Goal: Communication & Community: Answer question/provide support

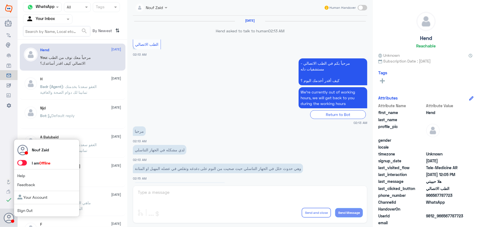
click at [19, 160] on div "Nouf Zaid I am Offline Help Feedback Your Account Sign Out" at bounding box center [47, 179] width 66 height 78
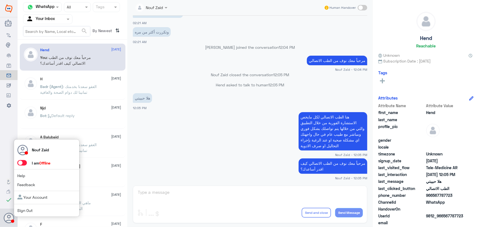
click at [21, 163] on span at bounding box center [22, 162] width 10 height 5
click at [0, 0] on input "checkbox" at bounding box center [0, 0] width 0 height 0
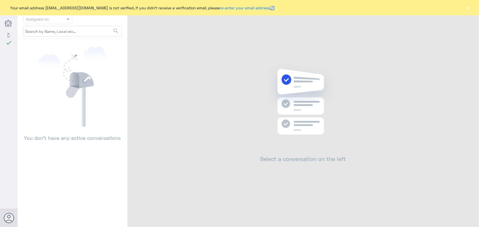
click at [469, 9] on button "×" at bounding box center [467, 7] width 5 height 5
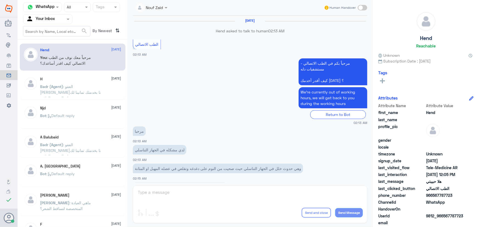
scroll to position [250, 0]
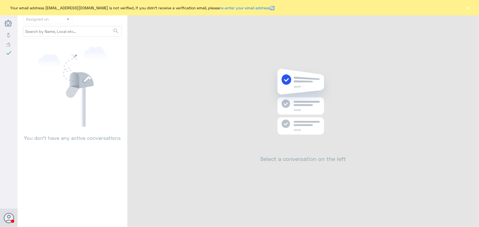
click at [467, 6] on button "×" at bounding box center [467, 7] width 5 height 5
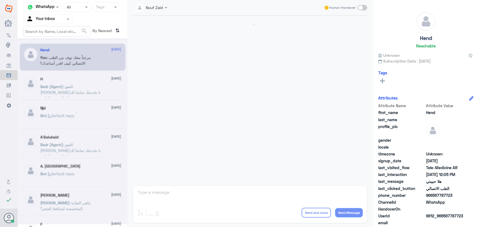
scroll to position [250, 0]
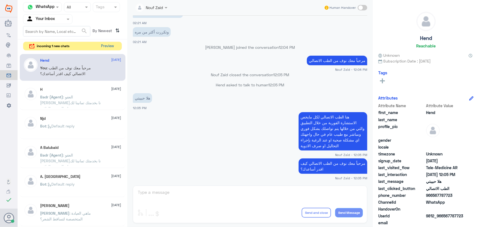
click at [107, 43] on button "Preview" at bounding box center [107, 46] width 17 height 9
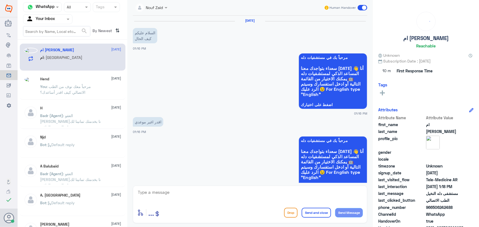
scroll to position [151, 0]
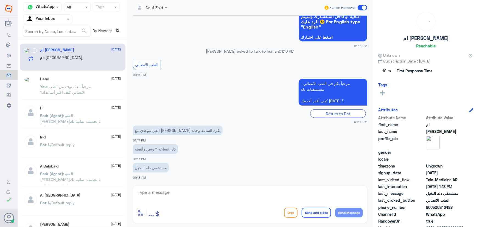
click at [71, 60] on span ": مستشفى دله النخيل" at bounding box center [63, 57] width 39 height 5
click at [170, 190] on textarea at bounding box center [250, 195] width 226 height 13
click at [169, 190] on textarea at bounding box center [250, 195] width 226 height 13
paste textarea "مرحباً معك نوف من الطب الاتصالي"
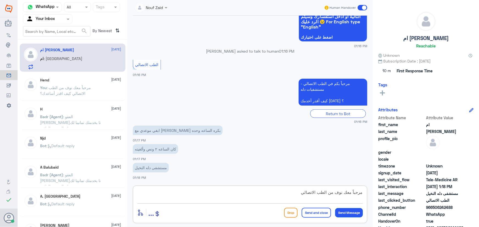
type textarea "مرحباً معك نوف من الطب الاتصالي"
click at [349, 216] on button "Send Message" at bounding box center [349, 212] width 28 height 9
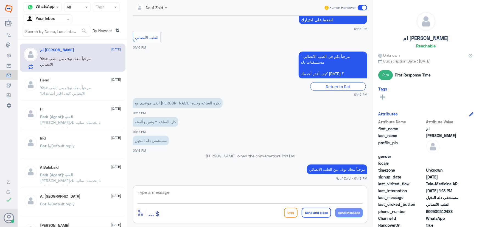
click at [205, 195] on textarea at bounding box center [250, 195] width 226 height 13
paste textarea "هنا الطب الاتصالي لكل مايخص الاستشارة الفورية من خلال التطبيق، يمكنك الاستفسار …"
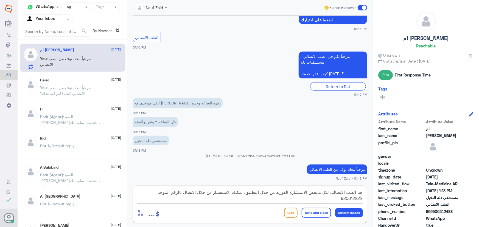
drag, startPoint x: 217, startPoint y: 195, endPoint x: 235, endPoint y: 196, distance: 18.4
click at [235, 196] on textarea "هنا الطب الاتصالي لكل مايخص الاستشارة الفورية من خلال التطبيق، يمكنك الاستفسار …" at bounding box center [250, 195] width 226 height 13
type textarea "هنا الطب الاتصالي لكل مايخص الاستشارة الفورية من خلال التطبيق، يمكنك حجز موعد م…"
click at [353, 212] on button "Send Message" at bounding box center [349, 212] width 28 height 9
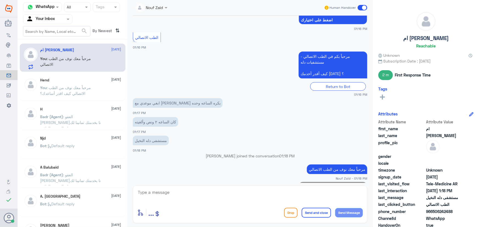
scroll to position [203, 0]
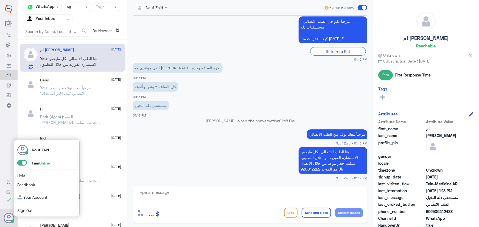
click at [20, 165] on span at bounding box center [22, 162] width 10 height 5
click at [0, 0] on input "checkbox" at bounding box center [0, 0] width 0 height 0
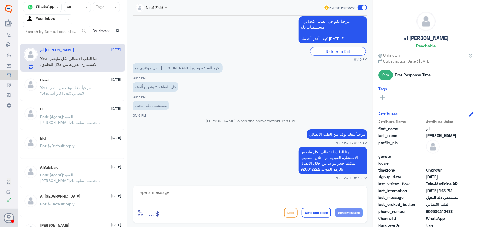
click at [364, 5] on span at bounding box center [363, 7] width 10 height 5
click at [0, 0] on input "checkbox" at bounding box center [0, 0] width 0 height 0
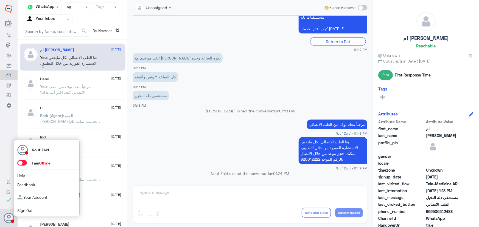
click at [21, 161] on span at bounding box center [22, 162] width 10 height 5
click at [0, 0] on input "checkbox" at bounding box center [0, 0] width 0 height 0
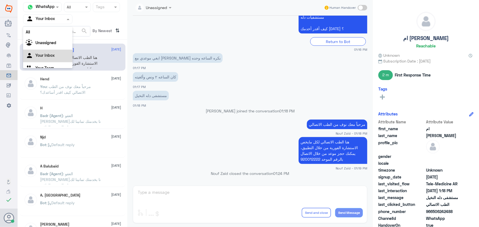
click at [46, 16] on div "Agent Filter Your Inbox" at bounding box center [44, 19] width 42 height 8
click at [49, 24] on nav "Channel WhatsApp Status × All Tags Agent Filter Your Inbox All Unassigned Your …" at bounding box center [73, 20] width 110 height 37
click at [44, 22] on div "Your Inbox" at bounding box center [40, 19] width 29 height 8
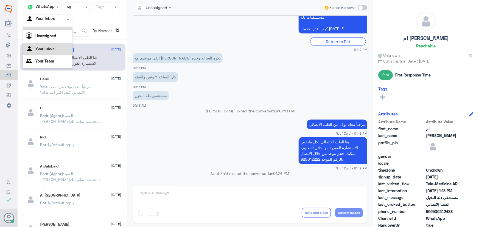
click at [46, 30] on div "All" at bounding box center [47, 25] width 49 height 10
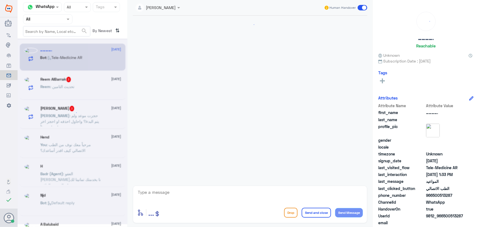
scroll to position [88, 0]
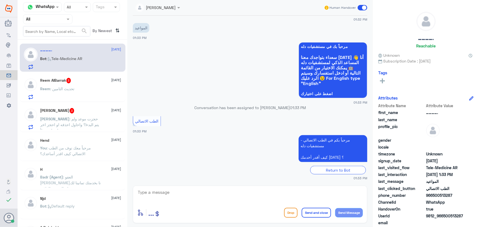
click at [82, 62] on p "Bot : Tele-Medicine AR" at bounding box center [61, 63] width 42 height 14
click at [208, 198] on textarea at bounding box center [250, 195] width 226 height 13
click at [71, 78] on span "3" at bounding box center [68, 80] width 5 height 5
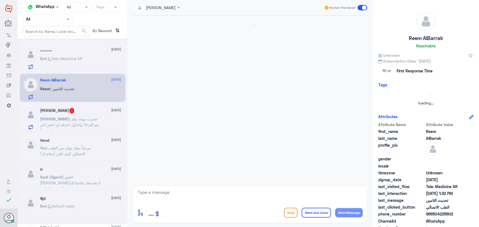
click at [84, 109] on div at bounding box center [73, 131] width 110 height 186
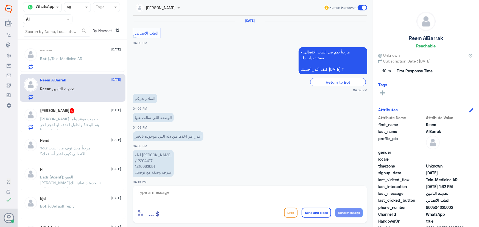
scroll to position [364, 0]
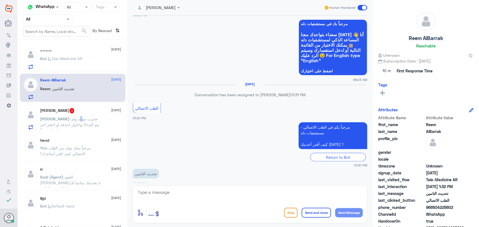
click at [66, 115] on div "منصور الغانم 3 15 September منصور : حجزت موعد ولم يتم البدء!؟ واحاول احذفه او ا…" at bounding box center [80, 119] width 81 height 22
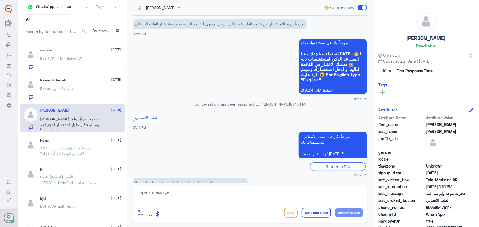
scroll to position [24, 0]
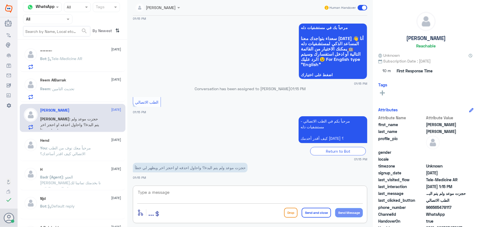
click at [224, 193] on textarea at bounding box center [250, 195] width 226 height 13
paste textarea "مرحباً معك نوف من الطب الاتصالي"
type textarea "مرحباً معك نوف من الطب الاتصالي"
click at [347, 210] on button "Send Message" at bounding box center [349, 212] width 28 height 9
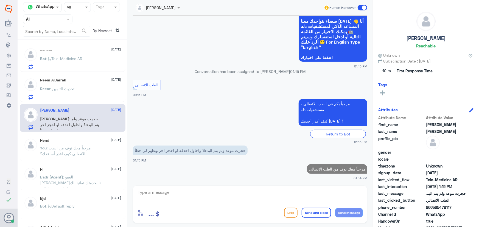
click at [242, 195] on textarea at bounding box center [250, 195] width 226 height 13
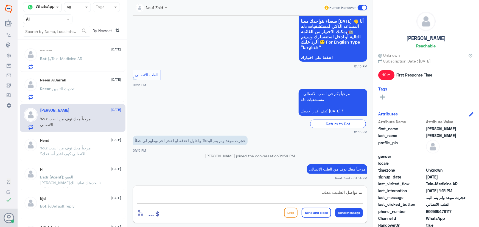
drag, startPoint x: 315, startPoint y: 191, endPoint x: 323, endPoint y: 193, distance: 8.5
click at [323, 193] on textarea "تم تواصل الطبيب معك،" at bounding box center [250, 195] width 226 height 13
click at [304, 193] on textarea "تم تواصل الطبيب معك،" at bounding box center [250, 195] width 226 height 13
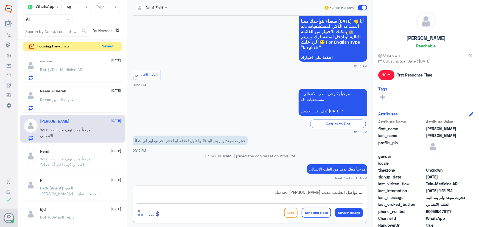
type textarea "تم تواصل الطبيب معك، سعدنا بخدمتك"
click at [310, 212] on button "Send and close" at bounding box center [316, 213] width 29 height 10
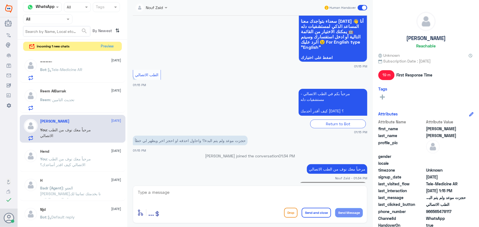
scroll to position [59, 0]
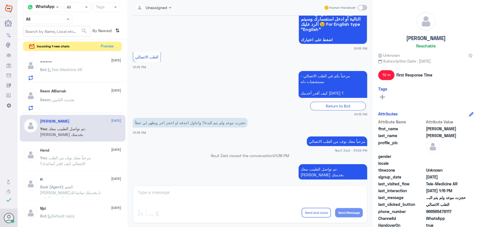
click at [83, 91] on div "Reem AlBarrak 15 September" at bounding box center [80, 91] width 81 height 5
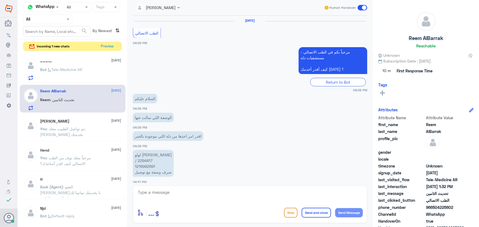
scroll to position [364, 0]
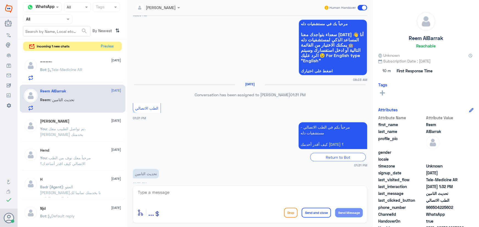
click at [95, 66] on div "…………. 15 September Bot : Tele-Medicine AR" at bounding box center [80, 70] width 81 height 22
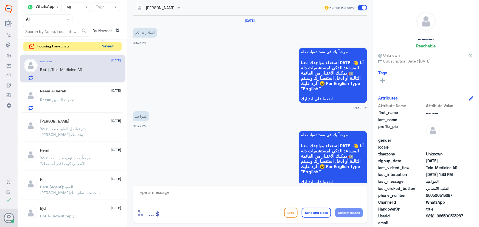
scroll to position [88, 0]
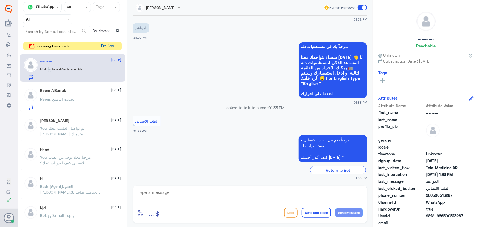
click at [111, 46] on button "Preview" at bounding box center [107, 46] width 17 height 9
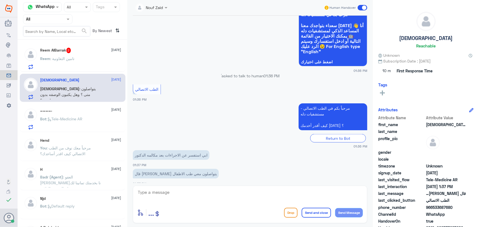
scroll to position [392, 0]
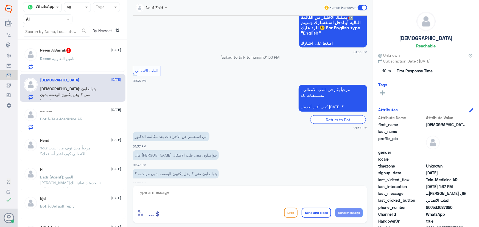
click at [72, 53] on div "Reem AlBarrak 2 15 September" at bounding box center [80, 50] width 81 height 5
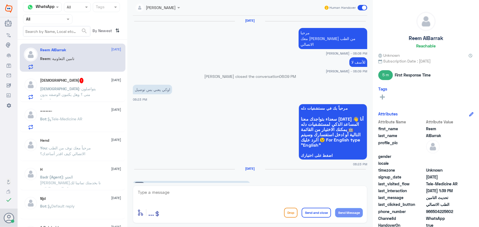
scroll to position [329, 0]
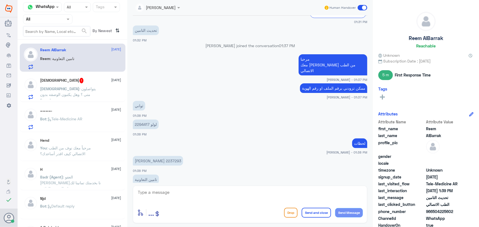
click at [69, 87] on span ": يتواصلون متى ؟ وهل يكتبون الوصفه بدون مراجعه ؟" at bounding box center [68, 95] width 56 height 16
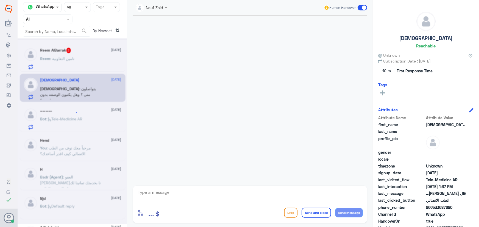
scroll to position [373, 0]
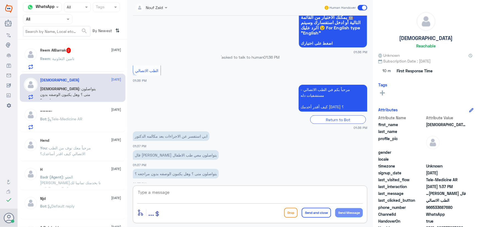
click at [171, 190] on textarea at bounding box center [250, 195] width 226 height 13
drag, startPoint x: 177, startPoint y: 192, endPoint x: 180, endPoint y: 198, distance: 7.0
click at [180, 198] on textarea at bounding box center [250, 195] width 226 height 13
paste textarea "مرحباً معك نوف من الطب الاتصالي"
type textarea "مرحباً معك نوف من الطب الاتصالي"
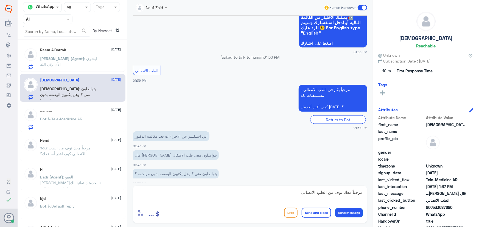
click at [348, 215] on button "Send Message" at bounding box center [349, 212] width 28 height 9
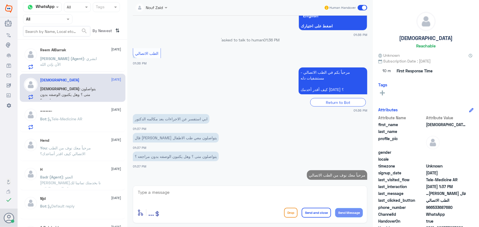
drag, startPoint x: 433, startPoint y: 209, endPoint x: 459, endPoint y: 209, distance: 25.5
click at [459, 209] on span "966533687680" at bounding box center [446, 208] width 40 height 6
copy span "533687680"
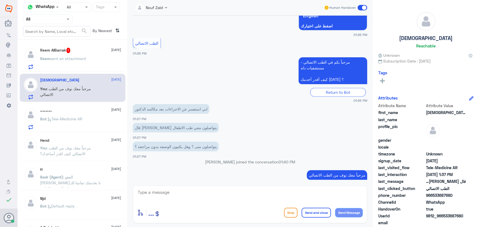
click at [93, 61] on div "Reem sent an attachment" at bounding box center [80, 63] width 81 height 12
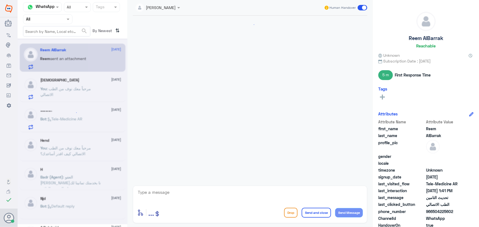
scroll to position [391, 0]
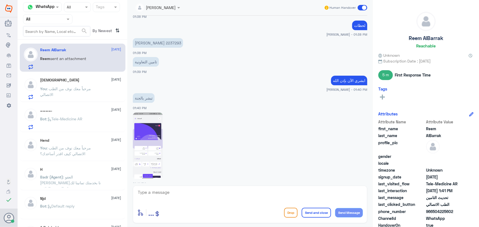
click at [83, 91] on span ": مرحباً معك نوف من الطب الاتصالي" at bounding box center [65, 92] width 51 height 10
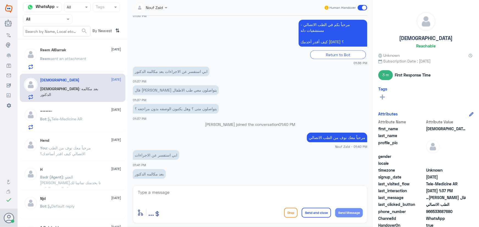
scroll to position [415, 0]
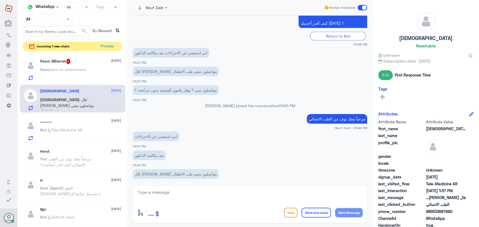
click at [109, 66] on div "Reem AlBarrak 1 15 September Reem sent an attachment" at bounding box center [80, 70] width 81 height 22
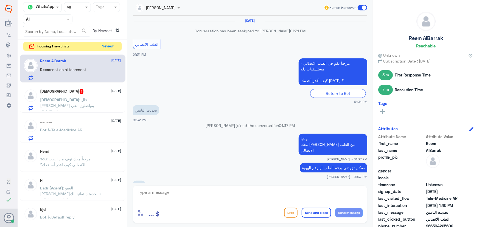
scroll to position [332, 0]
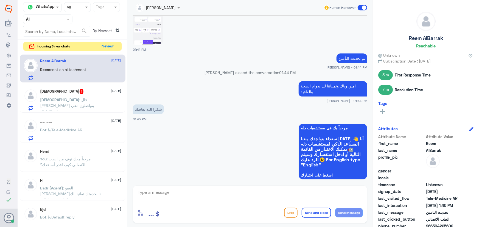
click at [70, 101] on span ": قال لي راح يتواصلون معي طب الاطفال" at bounding box center [67, 105] width 54 height 16
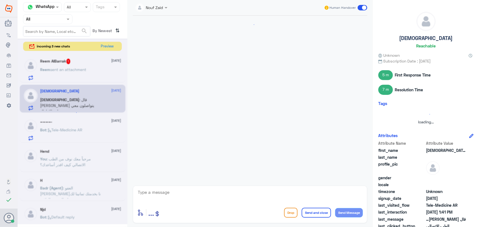
scroll to position [305, 0]
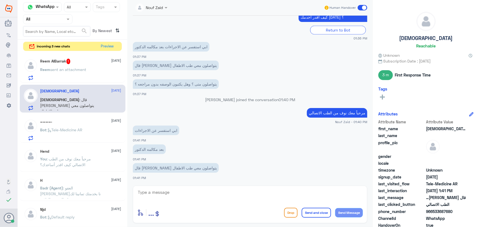
click at [197, 196] on textarea at bounding box center [250, 195] width 226 height 13
click at [176, 195] on textarea at bounding box center [250, 195] width 226 height 13
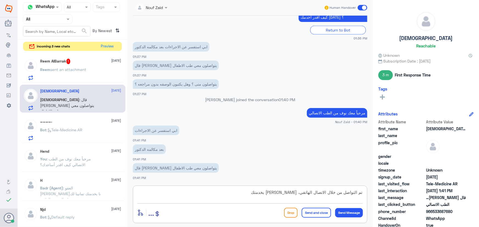
type textarea "تم التواصل من خلال الاتصال الهاتفي، سعدنا بخدمتك"
click at [310, 211] on button "Send and close" at bounding box center [316, 213] width 29 height 10
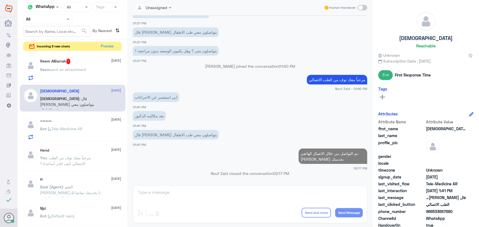
click at [93, 61] on div "Reem AlBarrak 1 15 September" at bounding box center [80, 61] width 81 height 5
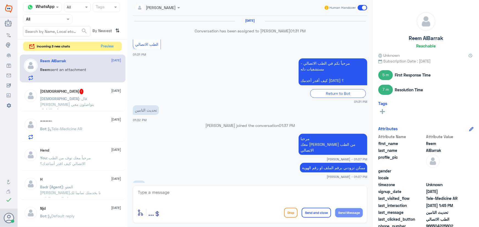
scroll to position [332, 0]
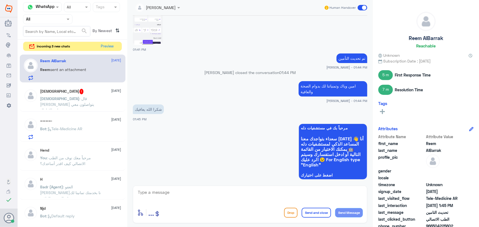
click at [87, 99] on span ": قال لي راح يتواصلون معي طب الاطفال" at bounding box center [67, 104] width 54 height 16
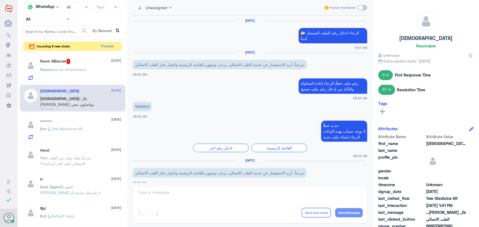
scroll to position [296, 0]
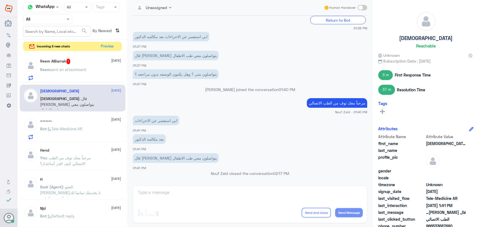
click at [211, 202] on div "Unassigned Human Handover 27 Oct 2024 📂 الرجاء ادخال رقم الملف المسجل لدينا 11:…" at bounding box center [250, 114] width 246 height 229
click at [207, 200] on div "Unassigned Human Handover 27 Oct 2024 📂 الرجاء ادخال رقم الملف المسجل لدينا 11:…" at bounding box center [250, 114] width 246 height 229
click at [204, 196] on div "Unassigned Human Handover 27 Oct 2024 📂 الرجاء ادخال رقم الملف المسجل لدينا 11:…" at bounding box center [250, 114] width 246 height 229
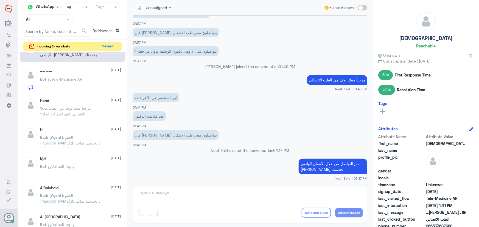
scroll to position [0, 0]
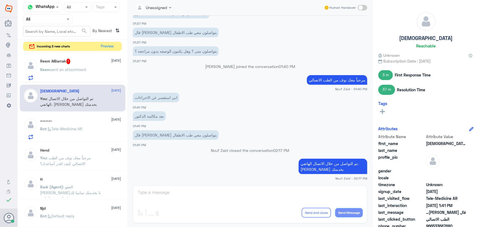
click at [76, 68] on span "sent an attachment" at bounding box center [69, 69] width 36 height 5
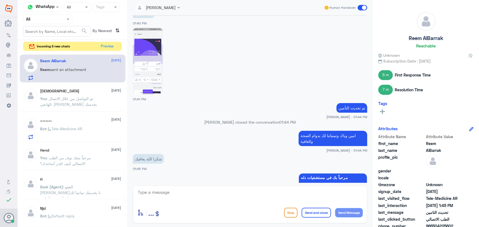
scroll to position [282, 0]
click at [360, 6] on span at bounding box center [363, 7] width 10 height 5
click at [0, 0] on input "checkbox" at bounding box center [0, 0] width 0 height 0
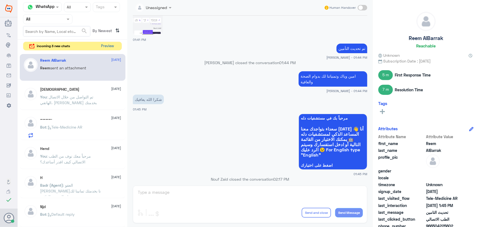
click at [109, 48] on button "Preview" at bounding box center [107, 46] width 17 height 9
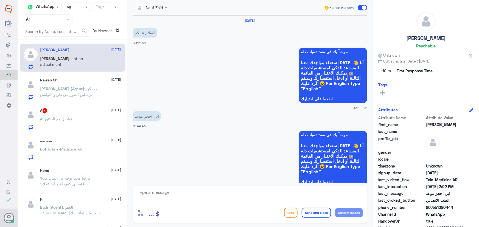
scroll to position [473, 0]
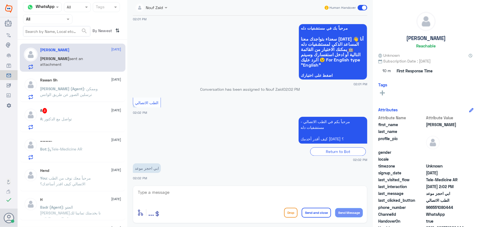
click at [89, 64] on p "Abdulmajeed sent an attachment" at bounding box center [71, 63] width 62 height 14
click at [201, 193] on textarea at bounding box center [250, 195] width 226 height 13
paste textarea "مرحباً معك نوف من الطب الاتصالي"
click at [202, 196] on textarea "مرحباً معك نوف من الطب الاتصالي" at bounding box center [250, 195] width 226 height 13
type textarea "مرحباً معك نوف من الطب الاتصالي"
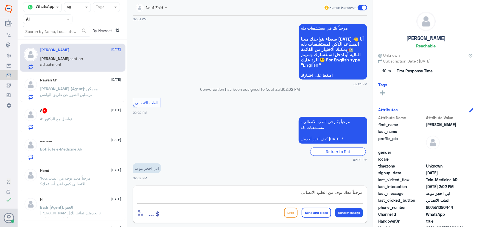
click at [352, 214] on button "Send Message" at bounding box center [349, 212] width 28 height 9
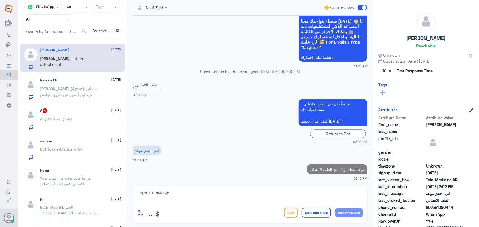
drag, startPoint x: 192, startPoint y: 193, endPoint x: 189, endPoint y: 190, distance: 4.0
click at [190, 192] on textarea at bounding box center [250, 195] width 226 height 13
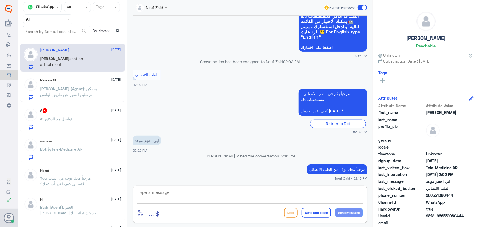
click at [207, 195] on textarea at bounding box center [250, 195] width 226 height 13
paste textarea "هنا الطب الاتصالي لكل مايخص الاستشارة الفورية من خلال التطبيق، يمكنك الاستفسار …"
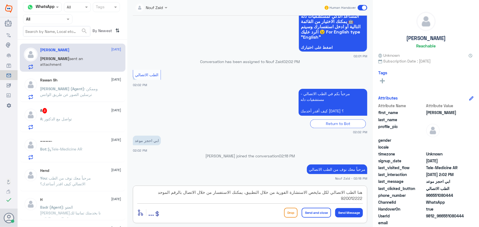
drag, startPoint x: 217, startPoint y: 192, endPoint x: 235, endPoint y: 193, distance: 18.1
click at [235, 193] on textarea "هنا الطب الاتصالي لكل مايخص الاستشارة الفورية من خلال التطبيق، يمكنك الاستفسار …" at bounding box center [250, 195] width 226 height 13
type textarea "هنا الطب الاتصالي لكل مايخص الاستشارة الفورية من خلال التطبيق، يمكنك حجز موعد م…"
drag, startPoint x: 311, startPoint y: 214, endPoint x: 205, endPoint y: 206, distance: 106.3
click at [311, 214] on button "Send and close" at bounding box center [316, 213] width 29 height 10
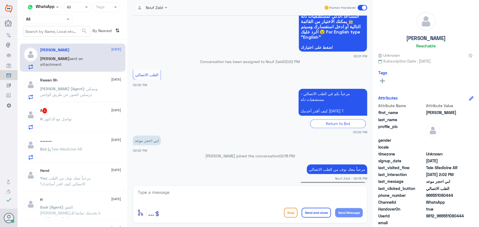
scroll to position [531, 0]
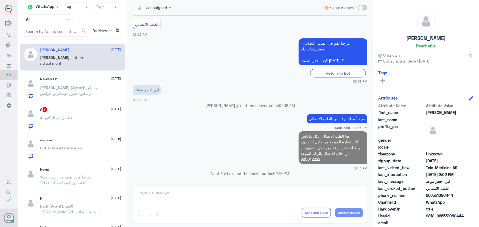
click at [85, 82] on div "Rawan Sh 15 September عبدالكريم (Agent) : وممكن ترسلين الصور عن طريق الواتس" at bounding box center [80, 88] width 81 height 22
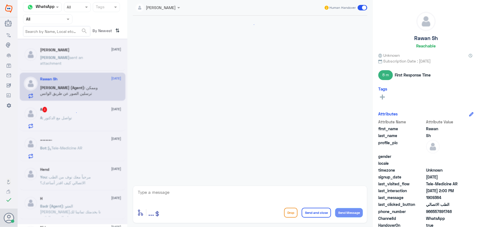
scroll to position [313, 0]
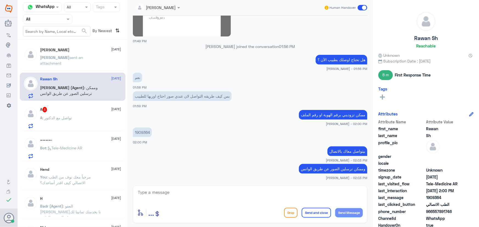
click at [65, 116] on span ": تواصل مع الدكتور" at bounding box center [58, 118] width 30 height 5
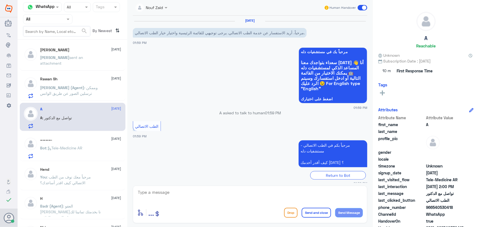
scroll to position [24, 0]
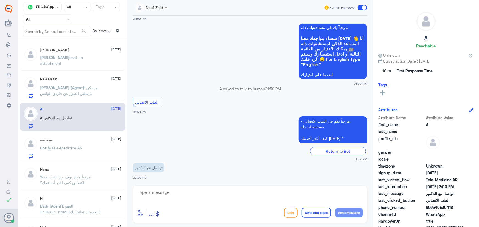
click at [200, 189] on div "enter flow name ... Drop Send and close Send Message" at bounding box center [250, 205] width 235 height 38
click at [198, 194] on textarea at bounding box center [250, 195] width 226 height 13
paste textarea "مرحباً معك نوف من الطب الاتصالي"
type textarea "مرحباً معك نوف من الطب الاتصالي"
click at [351, 213] on button "Send Message" at bounding box center [349, 212] width 28 height 9
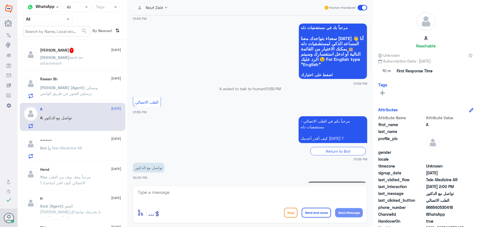
scroll to position [41, 0]
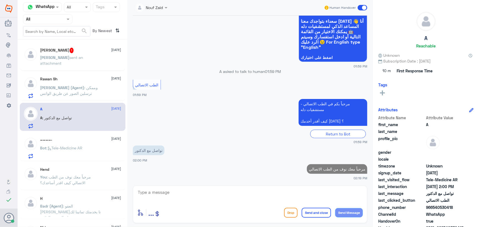
click at [201, 196] on textarea at bounding box center [250, 195] width 226 height 13
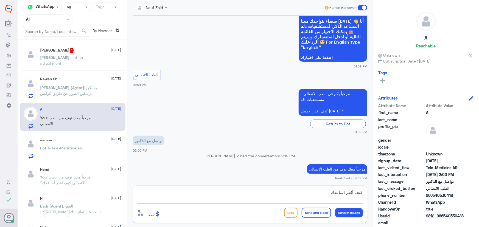
type textarea "كيف أقدر اساعدك؟"
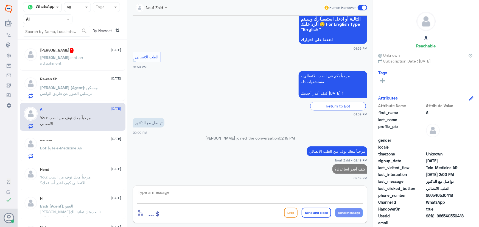
click at [58, 64] on p "Abdulmajeed sent an attachment" at bounding box center [71, 62] width 62 height 14
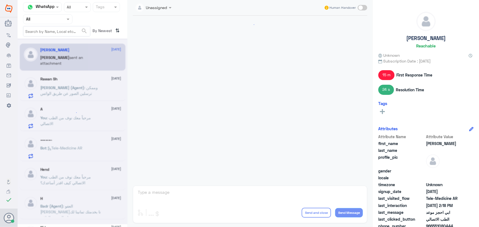
scroll to position [468, 0]
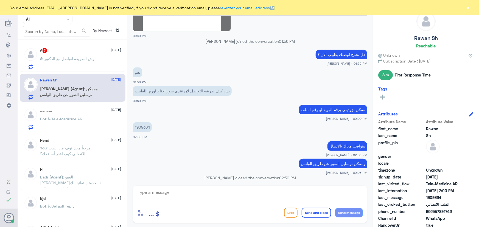
scroll to position [323, 0]
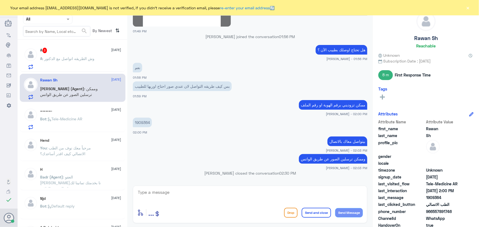
click at [84, 63] on p "A : وش الطريقه اتواصل مع الدكتور" at bounding box center [67, 63] width 54 height 14
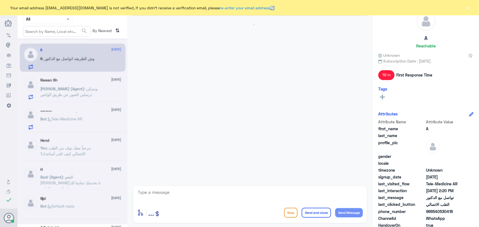
scroll to position [131, 0]
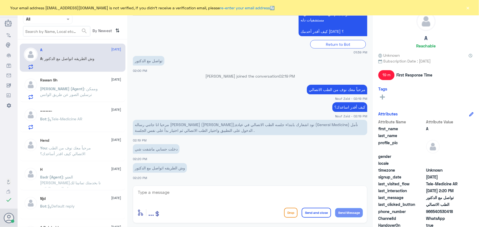
drag, startPoint x: 469, startPoint y: 10, endPoint x: 413, endPoint y: 60, distance: 75.3
click at [469, 10] on button "×" at bounding box center [467, 7] width 5 height 5
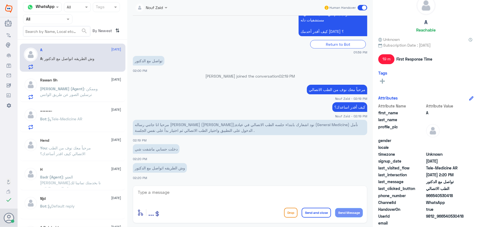
scroll to position [25, 0]
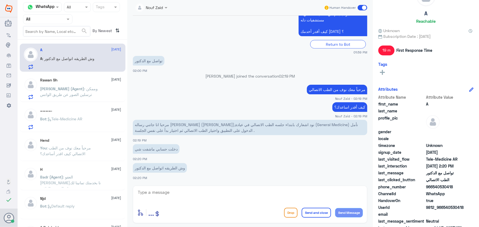
drag, startPoint x: 444, startPoint y: 207, endPoint x: 479, endPoint y: 207, distance: 35.4
click at [478, 208] on div "A Reachable Unknown Subscription Date : 09/15/2025 19 m First Response Time Tag…" at bounding box center [426, 114] width 106 height 229
copy span "540530418"
click at [216, 186] on div "enter flow name ... Drop Send and close Send Message" at bounding box center [250, 205] width 235 height 38
click at [222, 192] on textarea at bounding box center [250, 195] width 226 height 13
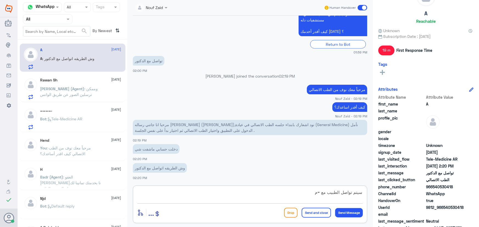
drag, startPoint x: 192, startPoint y: 192, endPoint x: 193, endPoint y: 198, distance: 5.5
click at [192, 194] on textarea "سيتم تواصل الطبيب مع =م" at bounding box center [250, 195] width 226 height 13
click at [198, 199] on textarea "سيتم تواصل الطبيب مع =م" at bounding box center [250, 195] width 226 height 13
type textarea "سيتم تواصل الطبيب معك"
click at [337, 215] on button "Send Message" at bounding box center [349, 212] width 28 height 9
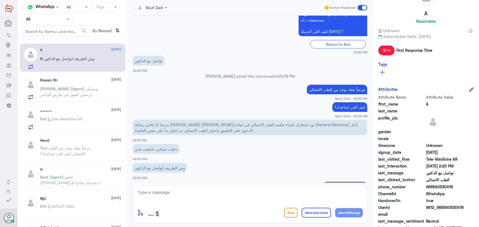
scroll to position [149, 0]
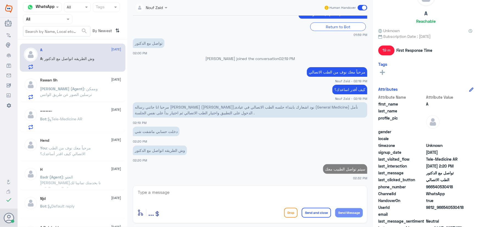
click at [77, 85] on div "Rawan Sh 15 September عبدالكريم (Agent) : وممكن ترسلين الصور عن طريق الواتس" at bounding box center [80, 89] width 81 height 22
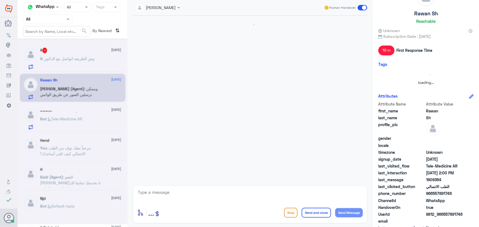
click at [72, 112] on icon at bounding box center [73, 113] width 10 height 10
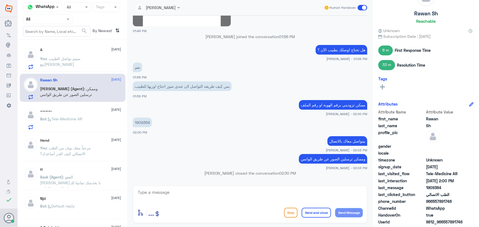
click at [72, 113] on div "…………. 15 September Bot : Tele-Medicine AR" at bounding box center [80, 119] width 81 height 22
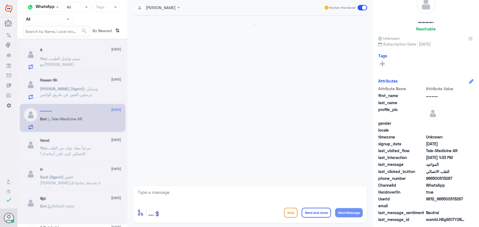
scroll to position [88, 0]
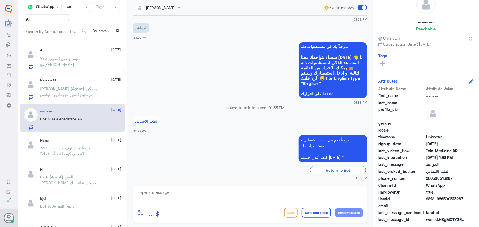
click at [80, 52] on div "A 15 September" at bounding box center [80, 50] width 81 height 5
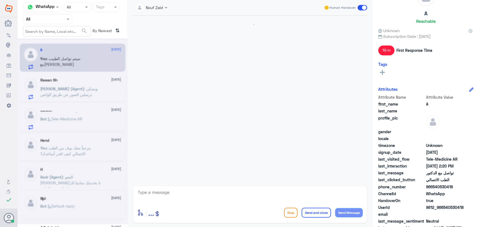
scroll to position [149, 0]
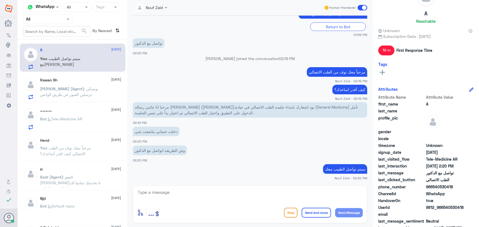
click at [87, 138] on div "Hend 1 September You : مرحباً معك نوف من الطب الاتصالي كيف اقدر أساعدك؟" at bounding box center [73, 147] width 106 height 27
click at [87, 136] on div "Hend 1 September You : مرحباً معك نوف من الطب الاتصالي كيف اقدر أساعدك؟" at bounding box center [73, 147] width 106 height 27
click at [83, 126] on p "Bot : Tele-Medicine AR" at bounding box center [61, 123] width 42 height 14
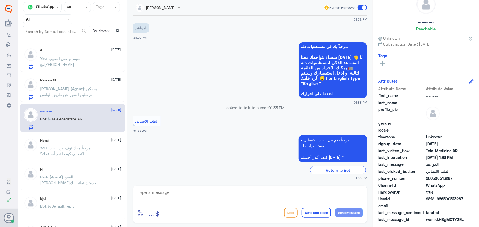
click at [115, 102] on div "A 15 September You : سيتم تواصل الطبيب معك Rawan Sh 15 September عبدالكريم (Age…" at bounding box center [73, 136] width 110 height 188
click at [100, 96] on p "عبدالكريم (Agent) : وممكن ترسلين الصور عن طريق الواتس" at bounding box center [71, 93] width 62 height 14
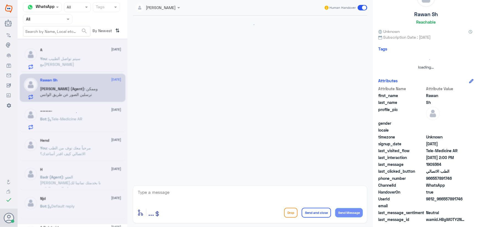
click at [100, 96] on div at bounding box center [73, 131] width 110 height 186
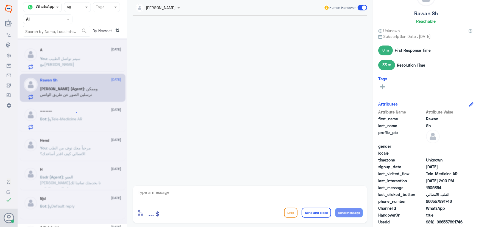
scroll to position [306, 0]
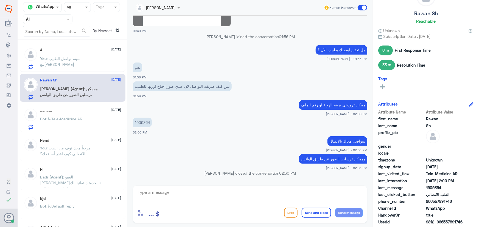
click at [92, 112] on div "…………. 15 September" at bounding box center [80, 110] width 81 height 5
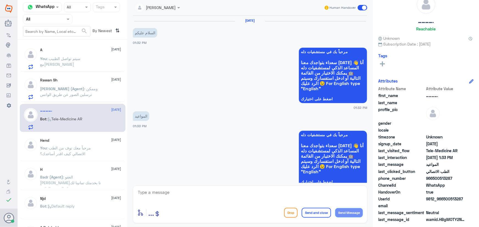
scroll to position [88, 0]
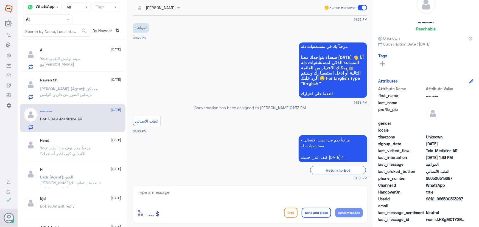
click at [190, 193] on textarea at bounding box center [250, 195] width 226 height 13
click at [81, 86] on p "عبدالكريم (Agent) : وممكن ترسلين الصور عن طريق الواتس" at bounding box center [71, 93] width 62 height 14
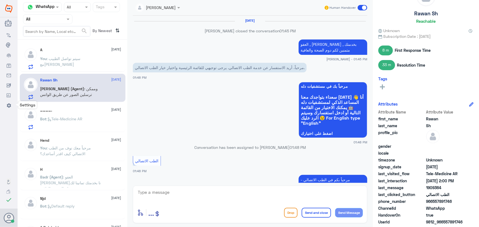
scroll to position [306, 0]
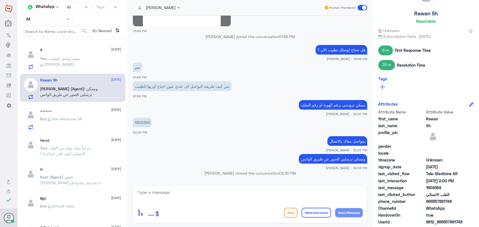
click at [102, 52] on div "A 15 September" at bounding box center [80, 50] width 81 height 5
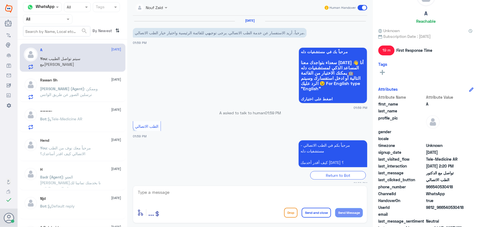
scroll to position [149, 0]
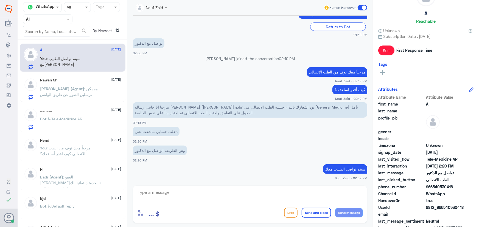
click at [81, 113] on div "…………. 15 September Bot : Tele-Medicine AR" at bounding box center [80, 119] width 81 height 22
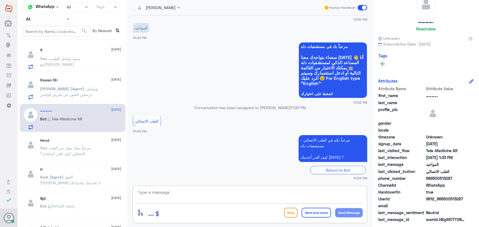
click at [195, 195] on textarea at bounding box center [250, 195] width 226 height 13
paste textarea "مرحباً معك نوف من الطب الاتصالي"
type textarea "مرحباً معك نوف من الطب الاتصالي"
click at [351, 211] on button "Send Message" at bounding box center [349, 212] width 28 height 9
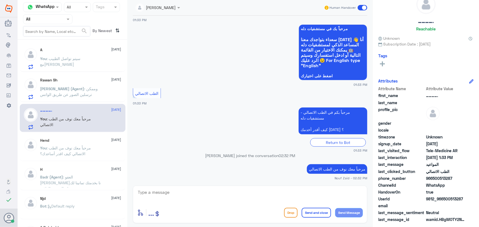
click at [189, 191] on textarea at bounding box center [250, 195] width 226 height 13
paste textarea "هنا الطب الاتصالي لكل مايخص الاستشارة الفورية من خلال التطبيق، يمكنك الاستفسار …"
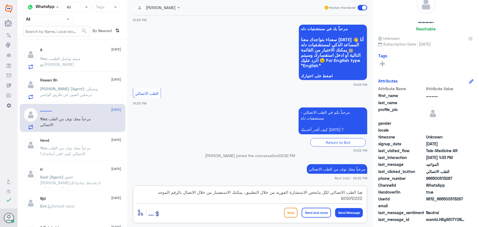
drag, startPoint x: 217, startPoint y: 192, endPoint x: 234, endPoint y: 195, distance: 17.2
click at [234, 195] on textarea "هنا الطب الاتصالي لكل مايخص الاستشارة الفورية من خلال التطبيق، يمكنك الاستفسار …" at bounding box center [250, 195] width 226 height 13
type textarea "هنا الطب الاتصالي لكل مايخص الاستشارة الفورية من خلال التطبيق، يمكنك حجز موعد م…"
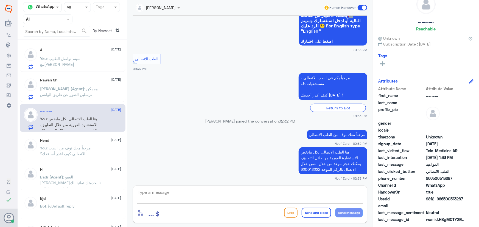
click at [331, 163] on p "هنا الطب الاتصالي لكل مايخص الاستشارة الفورية من خلال التطبيق، يمكنك حجز موعد م…" at bounding box center [333, 160] width 69 height 27
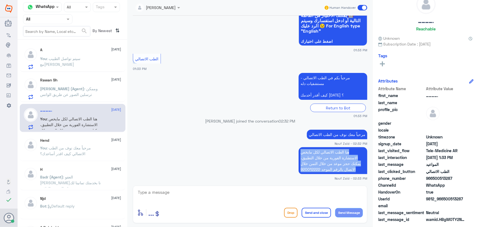
click at [331, 163] on p "هنا الطب الاتصالي لكل مايخص الاستشارة الفورية من خلال التطبيق، يمكنك حجز موعد م…" at bounding box center [333, 160] width 69 height 27
copy div "هنا الطب الاتصالي لكل مايخص الاستشارة الفورية من خلال التطبيق، يمكنك حجز موعد م…"
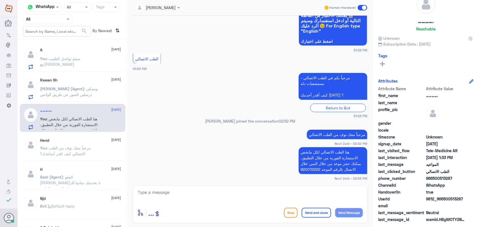
click at [244, 196] on textarea at bounding box center [250, 195] width 226 height 13
paste textarea "هنا الطب الاتصالي لكل مايخص الاستشارة الفورية من خلال التطبيق، يمكنك حجز موعد م…"
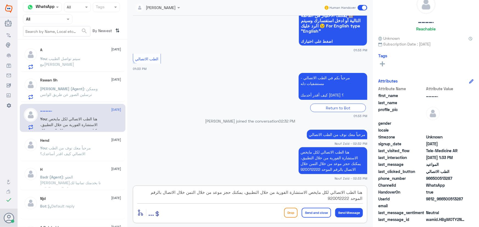
click at [187, 193] on textarea "هنا الطب الاتصالي لكل مايخص الاستشارة الفورية من خلال التطبيق، يمكنك حجز موعد م…" at bounding box center [250, 195] width 226 height 13
click at [189, 193] on textarea "هنا الطب الاتصالي لكل مايخص الاستشارة الفورية من خلال التطبيق، يمكنك حجز موعد م…" at bounding box center [250, 195] width 226 height 13
type textarea "هنا الطب الاتصالي لكل مايخص الاستشارة الفورية من خلال التطبيق، يمكنك حجز موعد م…"
click at [314, 213] on button "Send and close" at bounding box center [316, 213] width 29 height 10
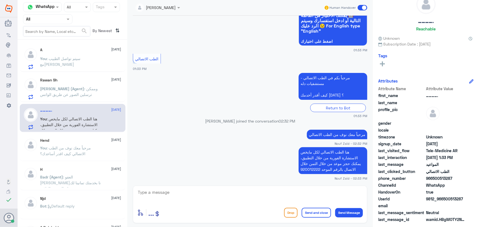
scroll to position [182, 0]
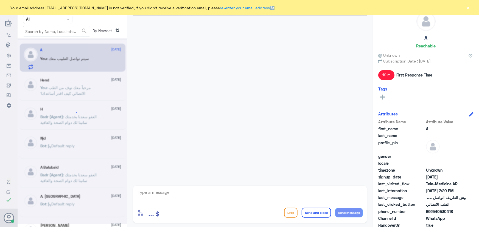
scroll to position [149, 0]
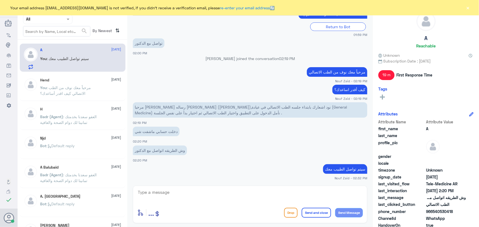
click at [474, 7] on div "Your email address [EMAIL_ADDRESS][DOMAIN_NAME] is not verified, if you didn't …" at bounding box center [239, 7] width 479 height 15
click at [470, 5] on button "×" at bounding box center [467, 7] width 5 height 5
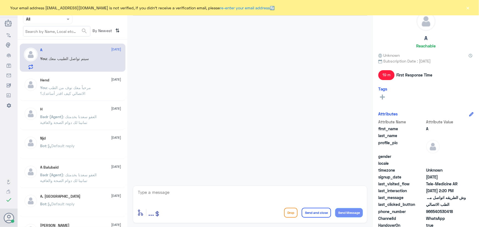
click at [467, 5] on button "×" at bounding box center [467, 7] width 5 height 5
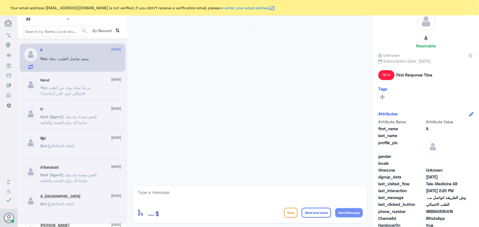
scroll to position [149, 0]
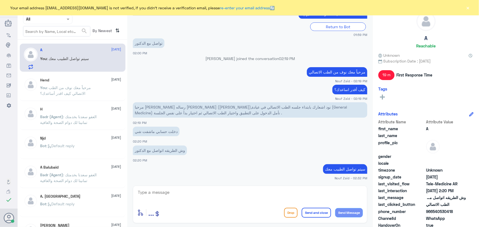
click at [468, 10] on button "×" at bounding box center [467, 7] width 5 height 5
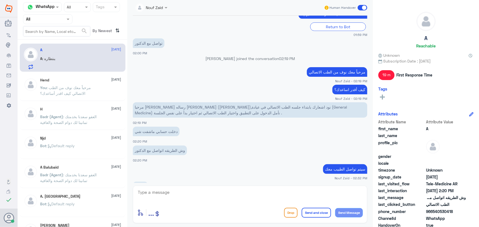
scroll to position [168, 0]
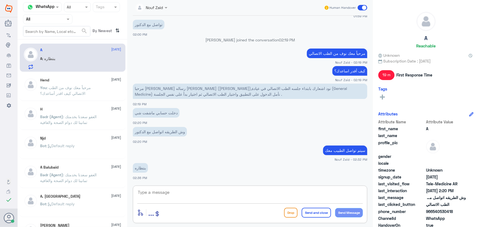
click at [174, 195] on textarea at bounding box center [250, 195] width 226 height 13
click at [66, 91] on p "You : مرحباً معك نوف من الطب الاتصالي كيف اقدر أساعدك؟" at bounding box center [71, 92] width 62 height 14
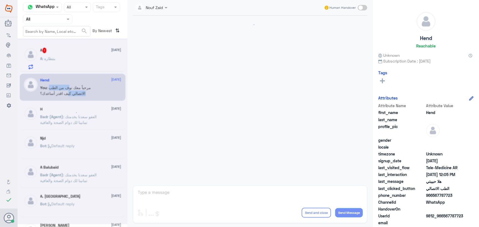
scroll to position [250, 0]
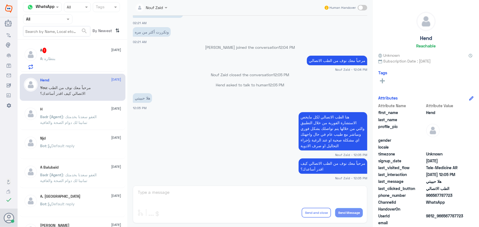
click at [55, 51] on div "A 1 15 September" at bounding box center [80, 50] width 81 height 5
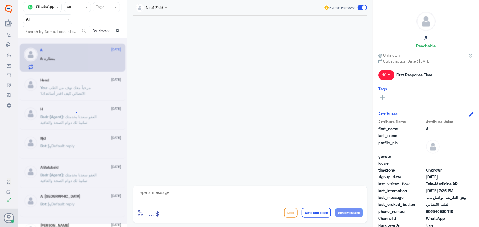
scroll to position [168, 0]
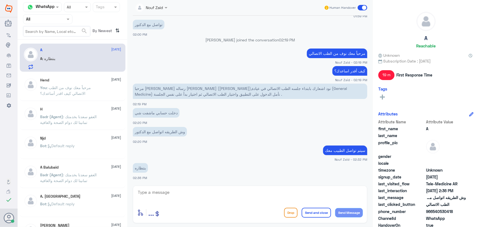
click at [59, 96] on p "You : مرحباً معك نوف من الطب الاتصالي كيف اقدر أساعدك؟" at bounding box center [71, 92] width 62 height 14
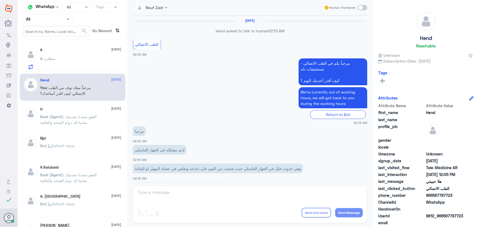
scroll to position [250, 0]
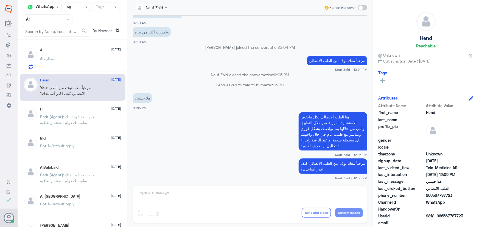
click at [73, 59] on div "A : بنتظاره" at bounding box center [80, 63] width 81 height 12
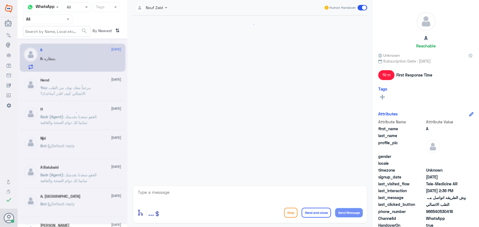
scroll to position [168, 0]
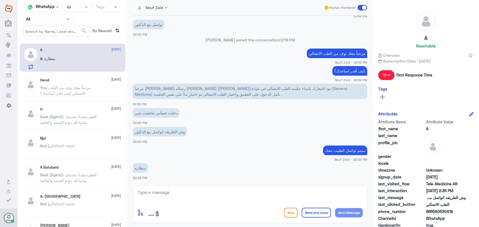
drag, startPoint x: 360, startPoint y: 6, endPoint x: 355, endPoint y: 8, distance: 5.2
click at [360, 6] on span at bounding box center [363, 7] width 10 height 5
click at [0, 0] on input "checkbox" at bounding box center [0, 0] width 0 height 0
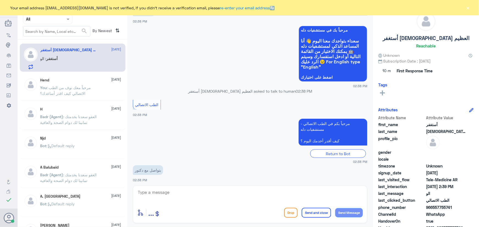
scroll to position [299, 0]
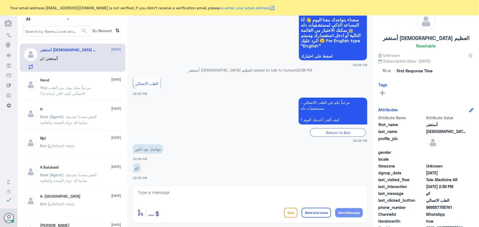
click at [187, 188] on div "enter flow name ... Drop Send and close Send Message" at bounding box center [250, 205] width 235 height 38
click at [185, 191] on textarea at bounding box center [250, 195] width 226 height 13
paste textarea "مرحباً معك نوف من الطب الاتصالي"
type textarea "مرحباً معك نوف من الطب الاتصالي"
click at [353, 211] on button "Send Message" at bounding box center [349, 212] width 28 height 9
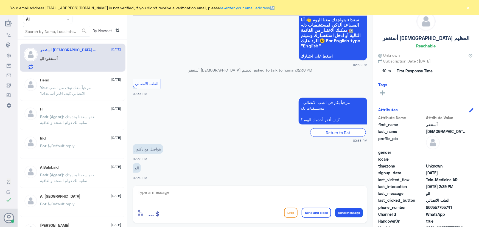
scroll to position [317, 0]
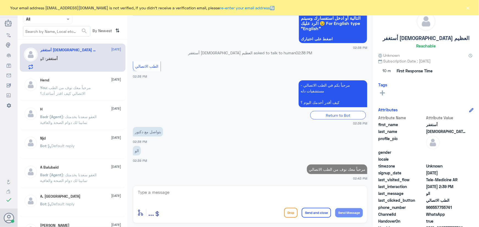
drag, startPoint x: 431, startPoint y: 208, endPoint x: 454, endPoint y: 209, distance: 22.6
click at [454, 209] on span "966557755741" at bounding box center [446, 208] width 40 height 6
click at [434, 208] on span "966557755741" at bounding box center [446, 208] width 40 height 6
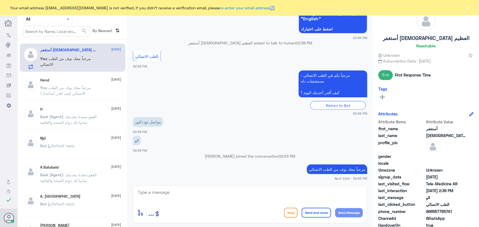
drag, startPoint x: 432, startPoint y: 208, endPoint x: 456, endPoint y: 209, distance: 23.6
click at [456, 209] on span "966557755741" at bounding box center [446, 212] width 40 height 6
click at [436, 210] on span "966557755741" at bounding box center [446, 212] width 40 height 6
drag, startPoint x: 433, startPoint y: 212, endPoint x: 479, endPoint y: 213, distance: 45.9
click at [479, 213] on div "أستغفر الله العظيم Reachable Unknown Subscription Date : 09/05/2025 5 m First R…" at bounding box center [426, 114] width 106 height 229
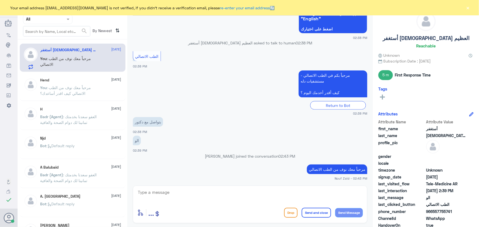
copy span "557755741"
click at [467, 8] on button "×" at bounding box center [467, 7] width 5 height 5
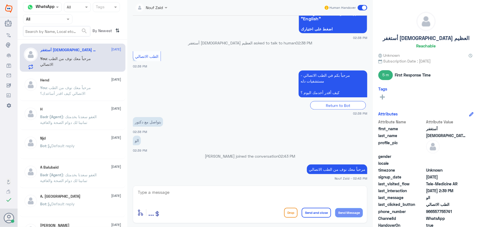
copy span "557755741"
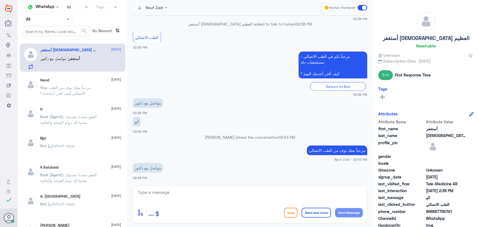
click at [183, 194] on textarea at bounding box center [250, 195] width 226 height 13
click at [207, 188] on div "enter flow name ... Drop Send and close Send Message" at bounding box center [250, 205] width 235 height 38
click at [209, 192] on textarea at bounding box center [250, 195] width 226 height 13
paste textarea "هنا الطب الاتصالي لكل مايخص الاستشارة الفورية من خلال التطبيق والتي من خلالها ي…"
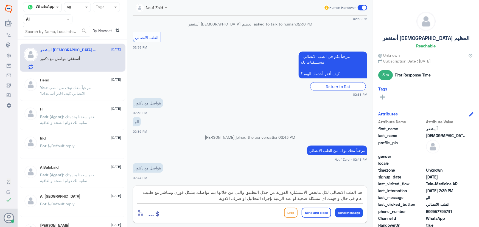
type textarea "هنا الطب الاتصالي لكل مايخص الاستشارة الفورية من خلال التطبيق والتي من خلالها ي…"
click at [352, 217] on button "Send Message" at bounding box center [349, 212] width 28 height 9
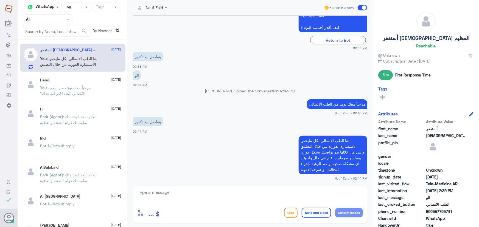
scroll to position [401, 0]
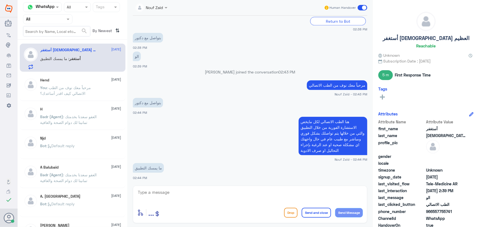
click at [236, 133] on app-msgs-text "هنا الطب الاتصالي لكل مايخص الاستشارة الفورية من خلال التطبيق والتي من خلالها ي…" at bounding box center [250, 136] width 235 height 39
click at [202, 195] on textarea at bounding box center [250, 195] width 226 height 13
click at [249, 192] on textarea at bounding box center [250, 195] width 226 height 13
type textarea "م"
drag, startPoint x: 432, startPoint y: 212, endPoint x: 456, endPoint y: 212, distance: 23.9
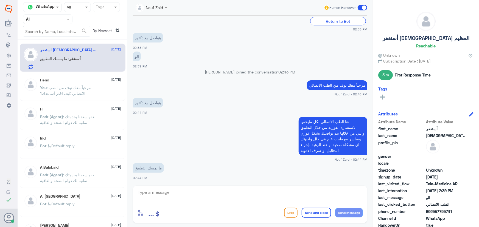
click at [456, 212] on span "966557755741" at bounding box center [446, 212] width 40 height 6
copy span "557755741"
drag, startPoint x: 182, startPoint y: 182, endPoint x: 182, endPoint y: 187, distance: 4.4
click at [182, 184] on div "Nouf Zaid Human Handover 5 Sep 2025 مرحباً، أريد الاستفسار عن خدمة الطب الاتصال…" at bounding box center [250, 114] width 246 height 229
click at [181, 189] on div "enter flow name ... Drop Send and close Send Message" at bounding box center [250, 205] width 235 height 38
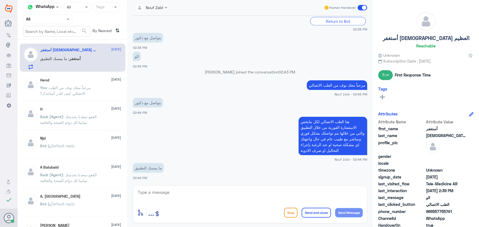
click at [180, 191] on textarea at bounding box center [250, 195] width 226 height 13
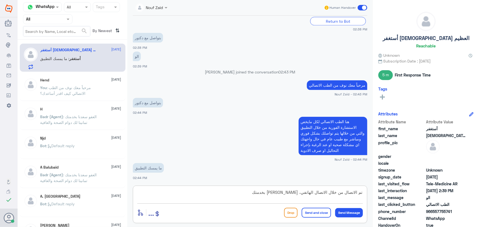
drag, startPoint x: 344, startPoint y: 192, endPoint x: 356, endPoint y: 194, distance: 12.5
click at [356, 194] on textarea "تم الاتصال من خلال الاتصال الهاتفي، سعدنا بخدمتك" at bounding box center [250, 195] width 226 height 13
click at [356, 193] on textarea "تم اتواصل من خلال الاتصال الهاتفي، سعدنا بخدمتك" at bounding box center [250, 195] width 226 height 13
type textarea "تم التواصل من خلال الاتصال الهاتفي، سعدنا بخدمتك"
click at [324, 209] on button "Send and close" at bounding box center [316, 213] width 29 height 10
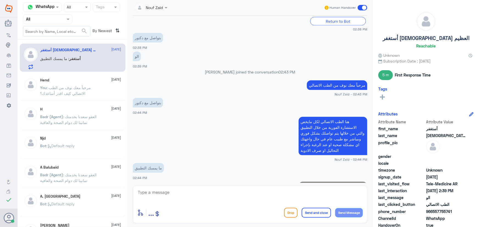
scroll to position [424, 0]
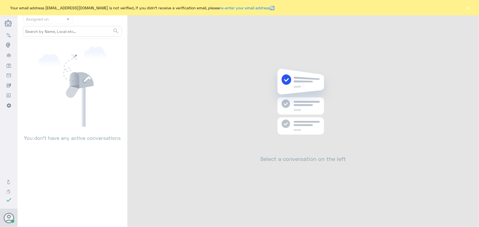
click at [471, 9] on div "Your email address [EMAIL_ADDRESS][DOMAIN_NAME] is not verified, if you didn't …" at bounding box center [239, 7] width 479 height 15
click at [469, 8] on button "×" at bounding box center [467, 7] width 5 height 5
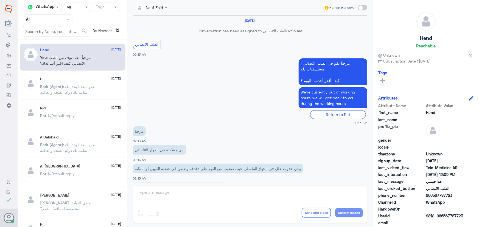
scroll to position [250, 0]
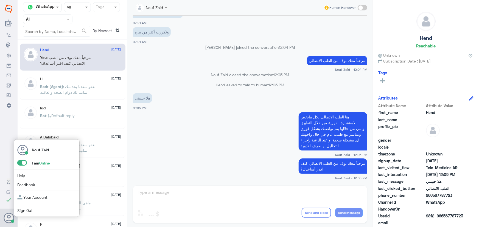
click at [22, 166] on div "Nouf Zaid I am Online Help Feedback Your Account Sign Out" at bounding box center [47, 179] width 66 height 78
click at [22, 164] on span at bounding box center [22, 162] width 10 height 5
click at [0, 0] on input "checkbox" at bounding box center [0, 0] width 0 height 0
click at [22, 164] on span at bounding box center [22, 162] width 10 height 5
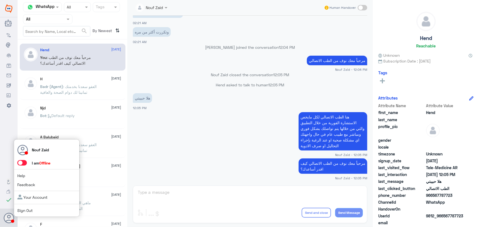
click at [0, 0] on input "checkbox" at bounding box center [0, 0] width 0 height 0
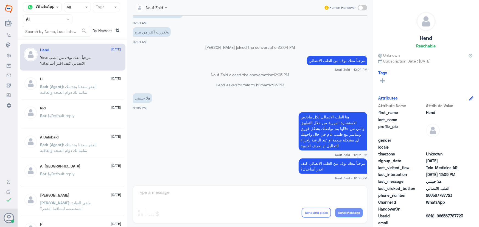
click at [167, 118] on app-msgs-text "هنا الطب الاتصالي لكل مايخص الاستشارة الفورية من خلال التطبيق والتي من خلالها ي…" at bounding box center [250, 131] width 235 height 39
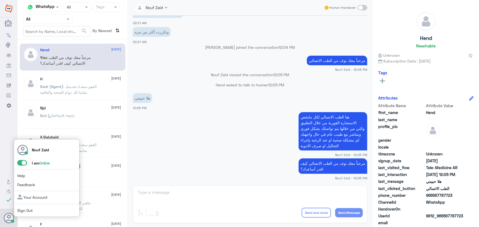
click at [20, 165] on span at bounding box center [22, 162] width 10 height 5
click at [0, 0] on input "checkbox" at bounding box center [0, 0] width 0 height 0
click at [21, 162] on span at bounding box center [22, 162] width 10 height 5
click at [0, 0] on input "checkbox" at bounding box center [0, 0] width 0 height 0
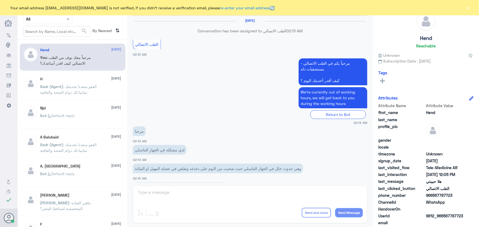
scroll to position [250, 0]
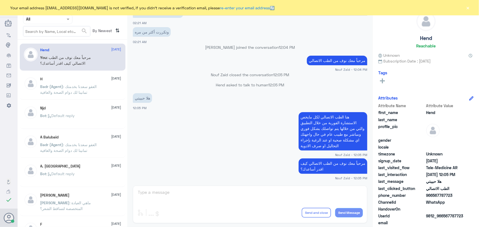
click at [467, 7] on button "×" at bounding box center [467, 7] width 5 height 5
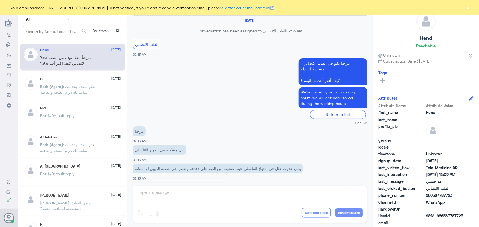
scroll to position [250, 0]
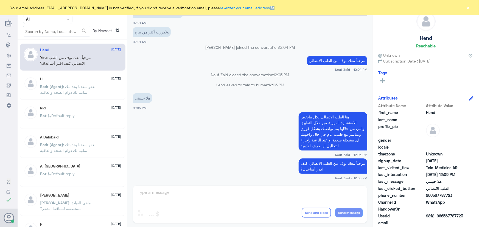
click at [256, 56] on app-msgs-text "مرحباً معك نوف من الطب الاتصالي" at bounding box center [250, 61] width 235 height 10
click at [468, 9] on button "×" at bounding box center [467, 7] width 5 height 5
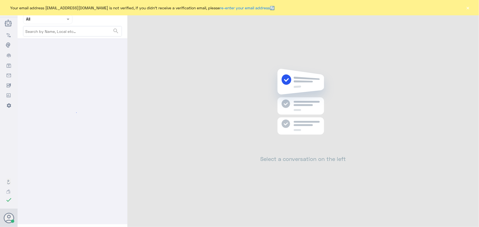
click at [466, 10] on button "×" at bounding box center [467, 7] width 5 height 5
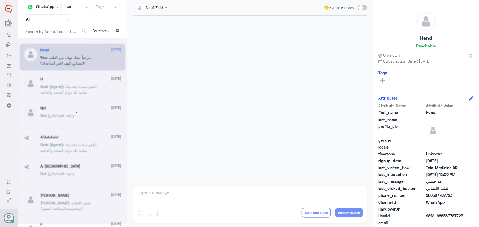
scroll to position [250, 0]
